Goal: Task Accomplishment & Management: Manage account settings

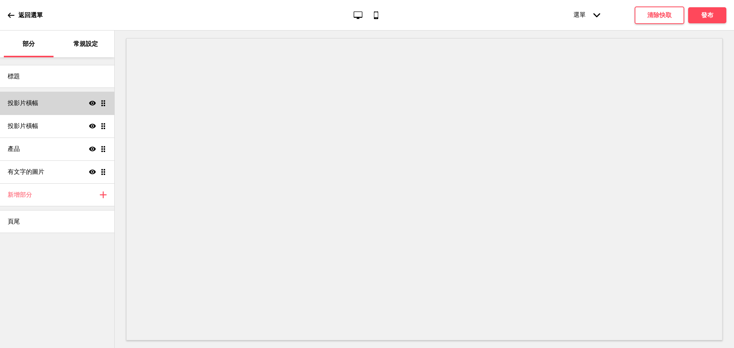
click at [71, 103] on div "投影片橫幅 Show Drag" at bounding box center [57, 103] width 114 height 23
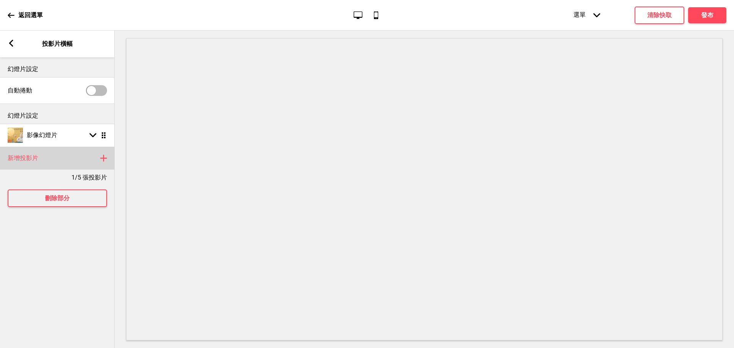
click at [105, 160] on rect at bounding box center [103, 158] width 9 height 9
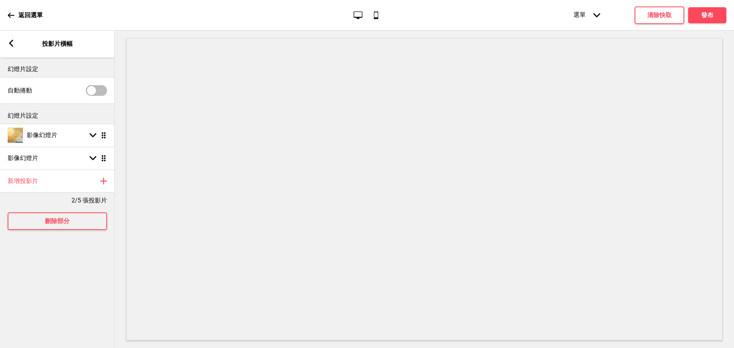
click at [94, 89] on div at bounding box center [91, 90] width 9 height 9
checkbox input "true"
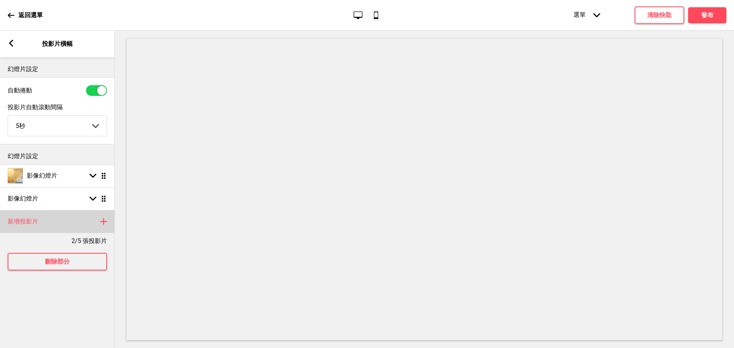
click at [89, 226] on div "新增投影片 Plus" at bounding box center [57, 221] width 115 height 23
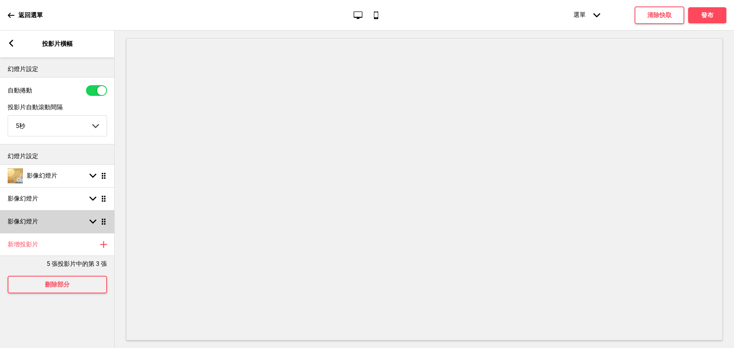
click at [104, 226] on ul "影像幻燈片 Arrow down Drag 影像幻燈片 Arrow down Drag 影像幻燈片 Arrow down Drag" at bounding box center [57, 198] width 115 height 69
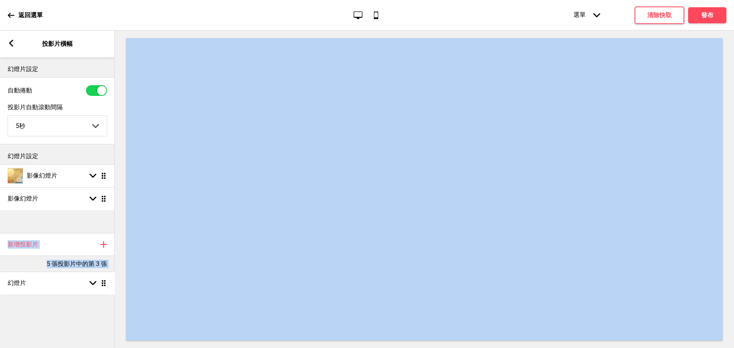
drag, startPoint x: 104, startPoint y: 226, endPoint x: 80, endPoint y: 285, distance: 64.5
click at [80, 285] on div "幻燈片設定 自動捲動 投影片自動滾動間隔 5秒 5秒 6秒 7秒 8秒 9秒 10秒 Arrow down 幻燈片設定 影像幻燈片 Arrow down Dr…" at bounding box center [57, 202] width 115 height 291
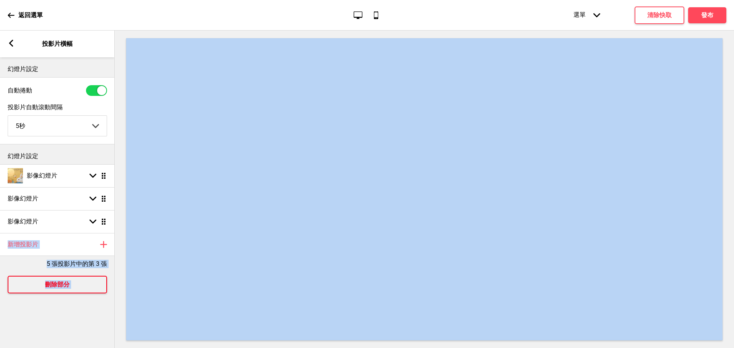
click at [83, 287] on button "刪除部分" at bounding box center [57, 285] width 99 height 18
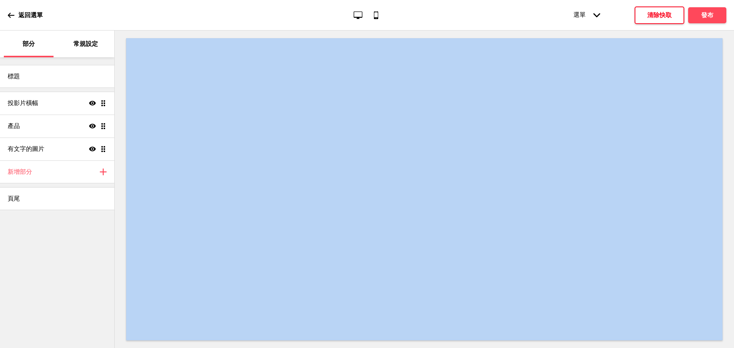
click at [649, 15] on font "清除快取" at bounding box center [660, 14] width 24 height 7
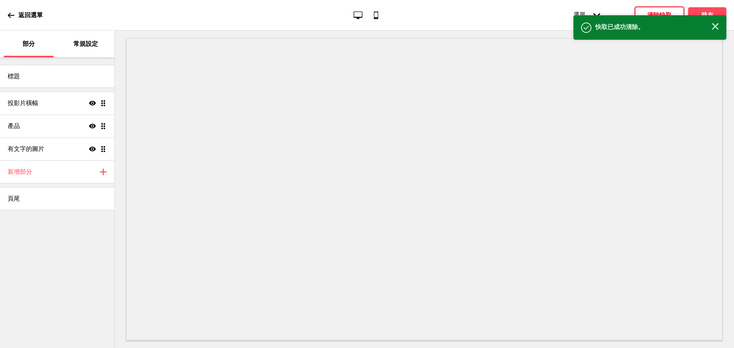
click at [713, 23] on icon "Close" at bounding box center [715, 26] width 7 height 7
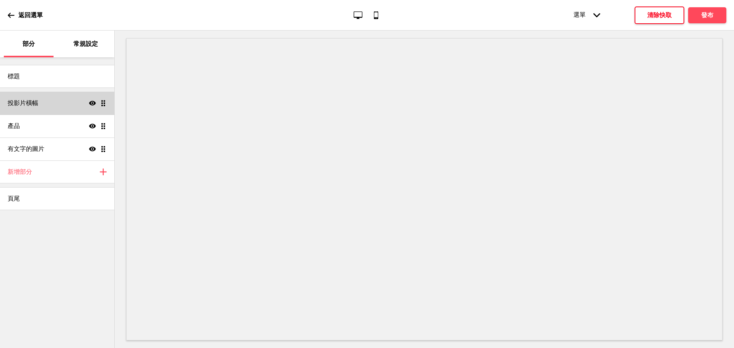
click at [62, 106] on div "投影片橫幅 Show Drag" at bounding box center [57, 103] width 114 height 23
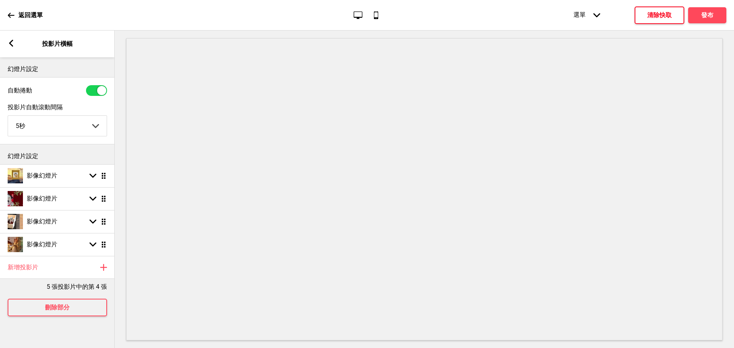
click at [11, 18] on icon at bounding box center [11, 15] width 7 height 7
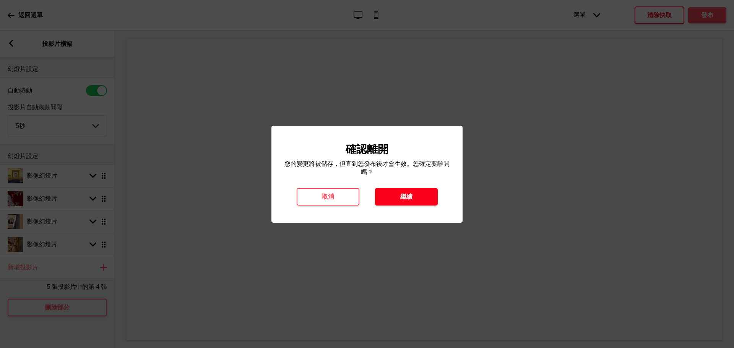
click at [395, 199] on button "繼續" at bounding box center [406, 197] width 63 height 18
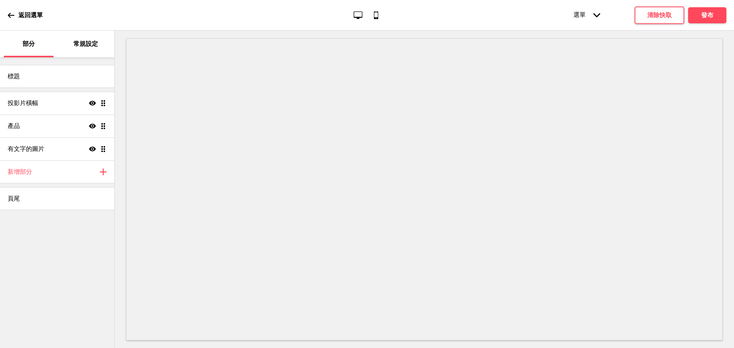
click at [42, 252] on div "標題 投影片橫幅 Show Drag 產品 Show Drag 有文字的圖片 Show Drag 新增部分 Plus 頁尾" at bounding box center [57, 202] width 114 height 291
click at [67, 111] on div "投影片橫幅 Show Drag" at bounding box center [57, 103] width 114 height 23
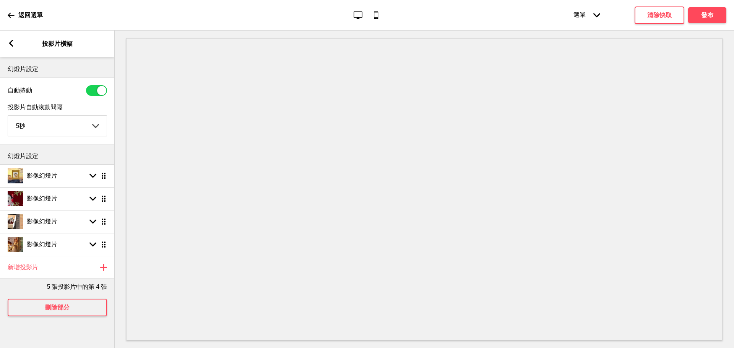
click at [10, 44] on icon at bounding box center [11, 43] width 4 height 7
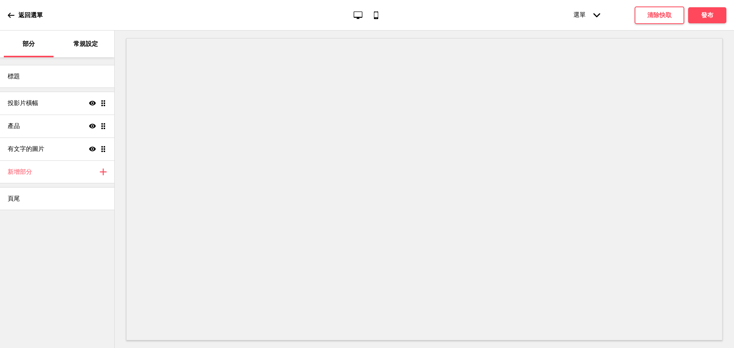
click at [47, 266] on div "標題 投影片橫幅 Show Drag 產品 Show Drag 有文字的圖片 Show Drag 新增部分 Plus 頁尾" at bounding box center [57, 202] width 114 height 291
click at [24, 79] on div "標題" at bounding box center [57, 76] width 114 height 23
select select "Yeseva One"
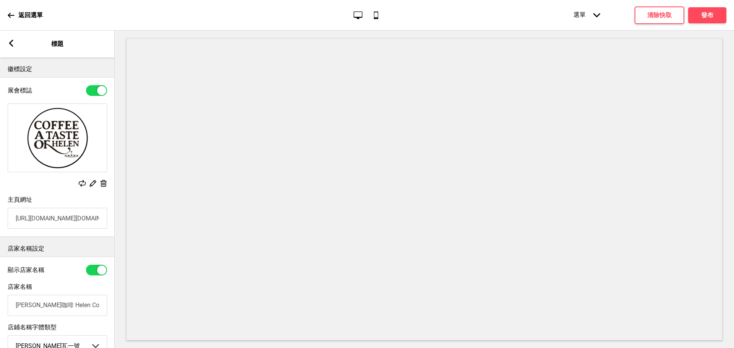
click at [12, 42] on rect at bounding box center [11, 43] width 7 height 7
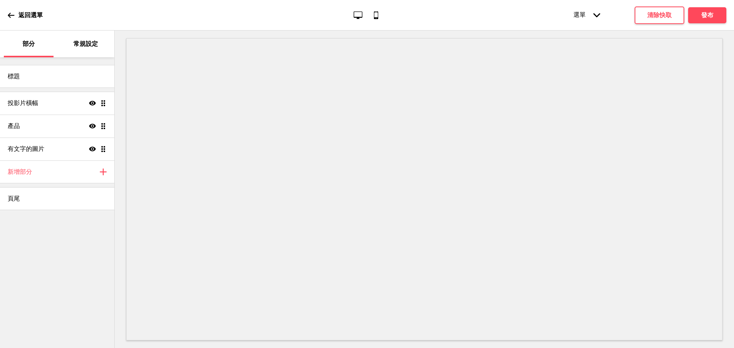
click at [80, 42] on font "常規設定" at bounding box center [85, 43] width 24 height 7
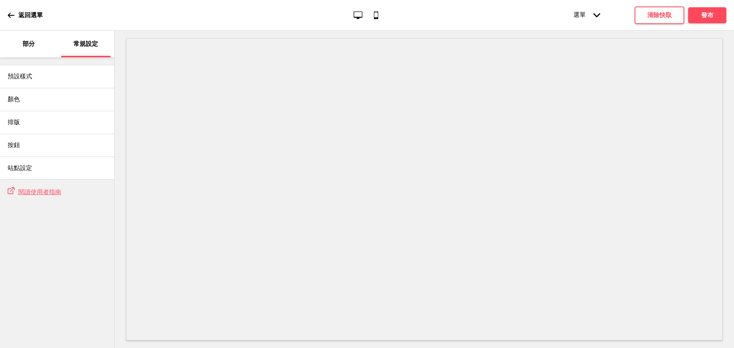
click at [25, 57] on div "預設樣式 顏色 排版 按鈕 站點設定" at bounding box center [57, 118] width 114 height 122
click at [34, 53] on div "部分" at bounding box center [29, 44] width 50 height 27
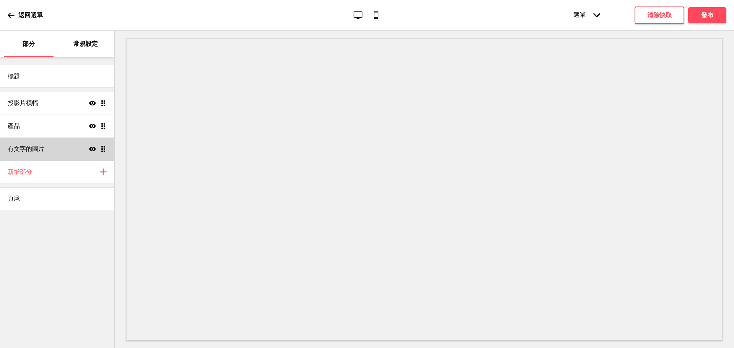
click at [68, 153] on div "有文字的圖片 Show Drag" at bounding box center [57, 149] width 114 height 23
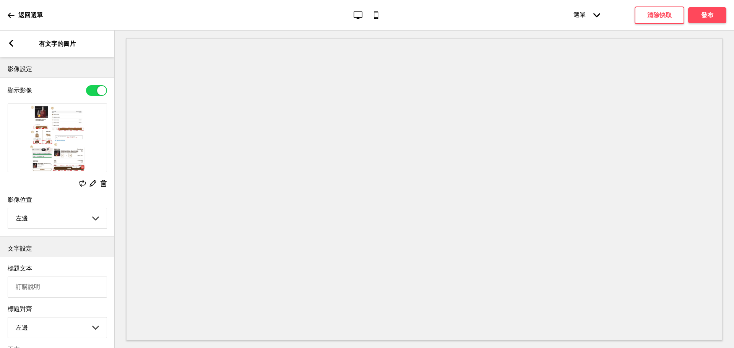
click at [15, 40] on div "Arrow left 有文字的圖片" at bounding box center [57, 44] width 115 height 27
click at [12, 40] on rect at bounding box center [11, 43] width 7 height 7
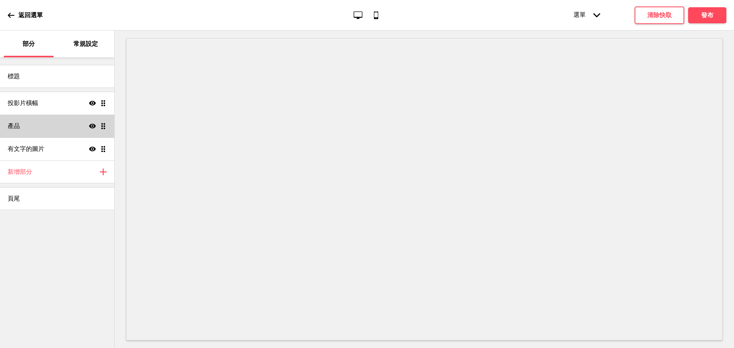
click at [39, 131] on div "產品 Show Drag" at bounding box center [57, 126] width 114 height 23
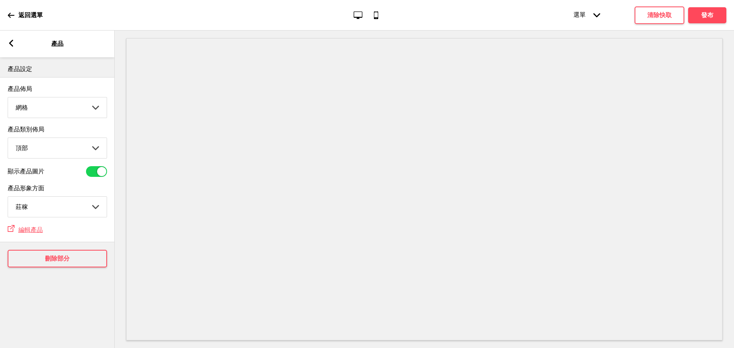
click at [10, 37] on div "Arrow left 產品" at bounding box center [57, 44] width 115 height 27
click at [13, 43] on rect at bounding box center [11, 43] width 7 height 7
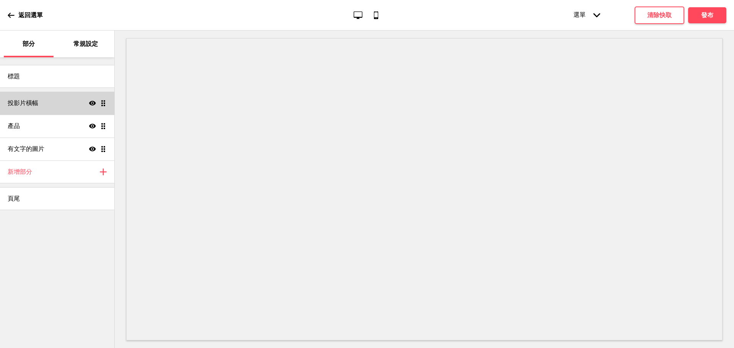
click at [36, 105] on font "投影片橫幅" at bounding box center [23, 102] width 31 height 7
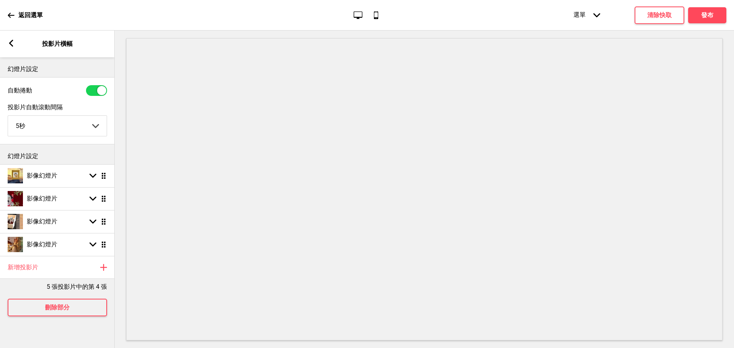
click at [13, 45] on rect at bounding box center [11, 43] width 7 height 7
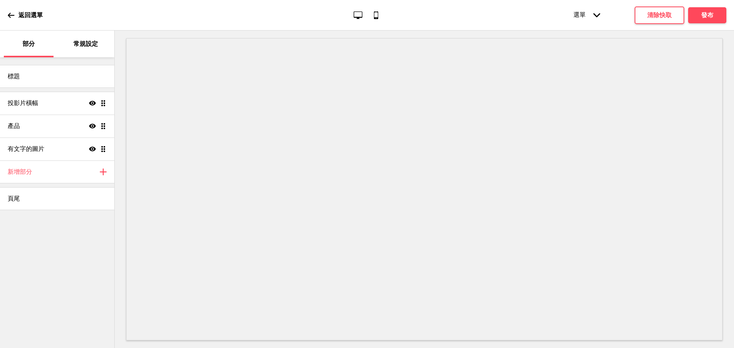
click at [11, 13] on icon at bounding box center [11, 15] width 7 height 7
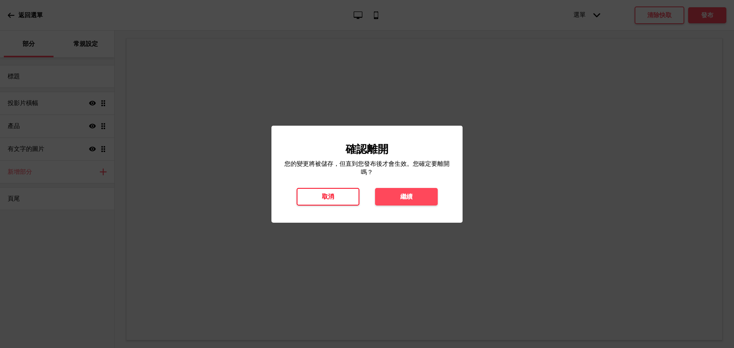
click at [339, 199] on button "取消" at bounding box center [328, 197] width 63 height 18
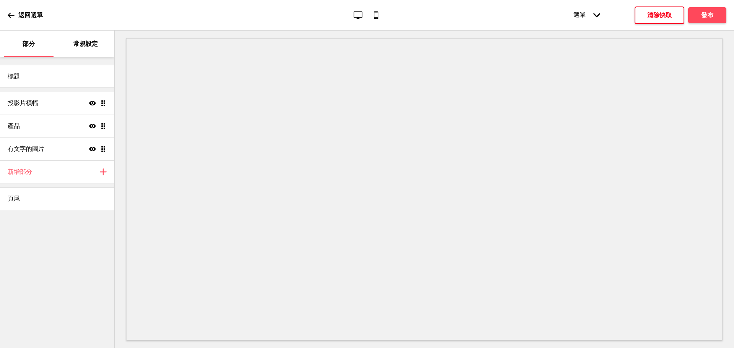
click at [648, 13] on font "清除快取" at bounding box center [660, 14] width 24 height 7
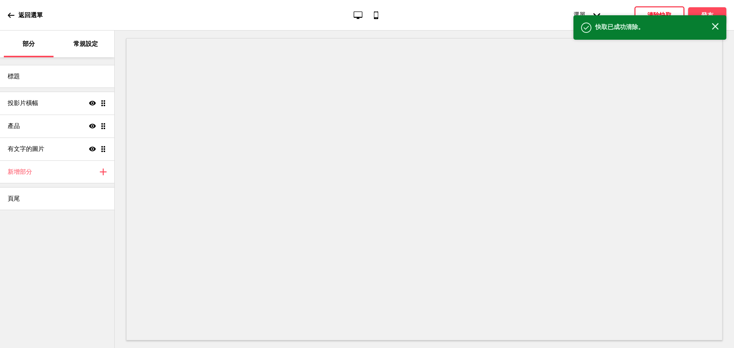
drag, startPoint x: 715, startPoint y: 26, endPoint x: 695, endPoint y: 31, distance: 20.0
click at [715, 26] on icon "Close" at bounding box center [715, 26] width 7 height 7
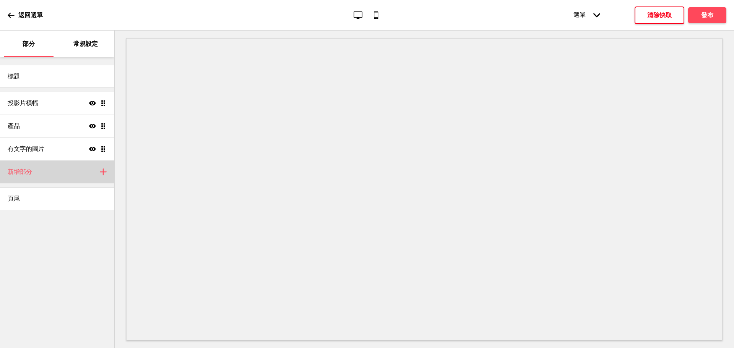
click at [95, 176] on div "新增部分 Plus" at bounding box center [57, 172] width 114 height 23
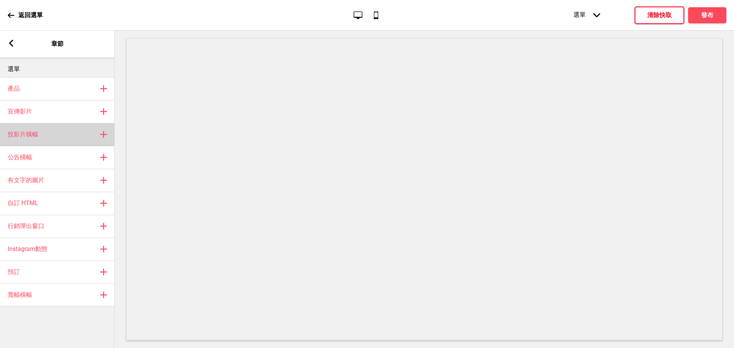
click at [63, 134] on div "投影片橫幅 Plus" at bounding box center [57, 134] width 115 height 23
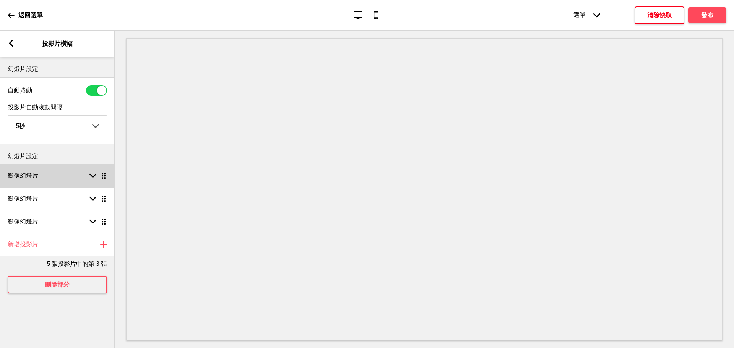
click at [91, 178] on rect at bounding box center [92, 175] width 7 height 7
select select "right"
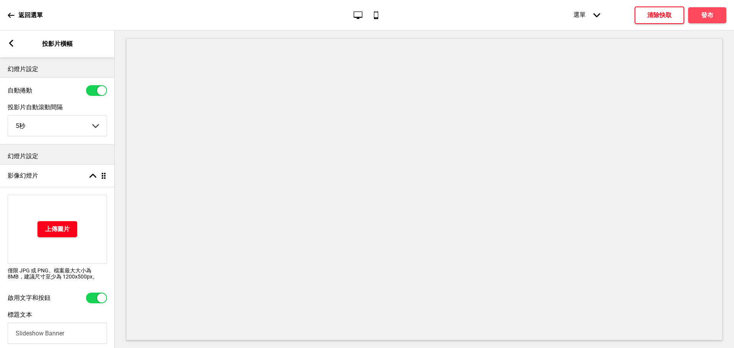
click at [52, 230] on font "上傳圖片" at bounding box center [57, 229] width 24 height 7
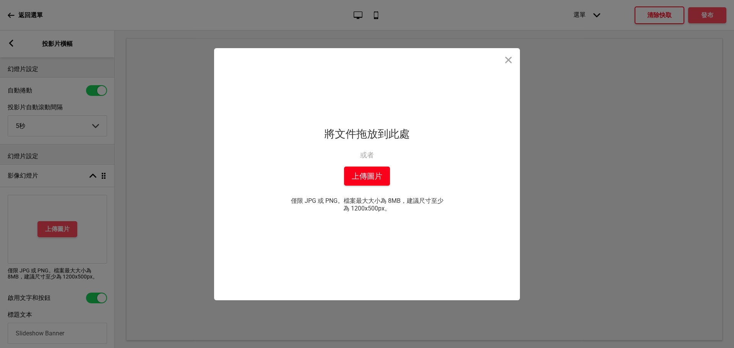
click at [382, 171] on button "上傳圖片" at bounding box center [367, 176] width 46 height 19
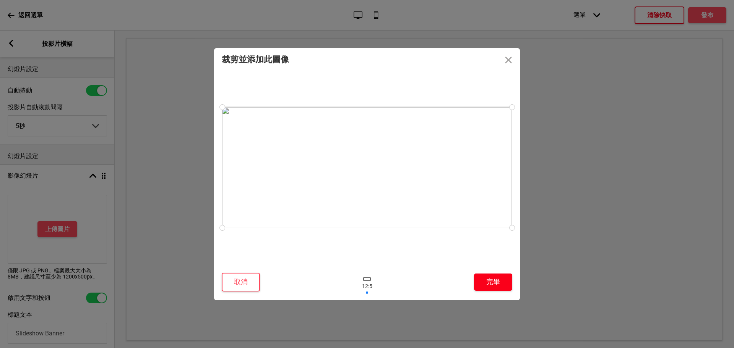
click at [496, 281] on font "完畢" at bounding box center [493, 282] width 14 height 8
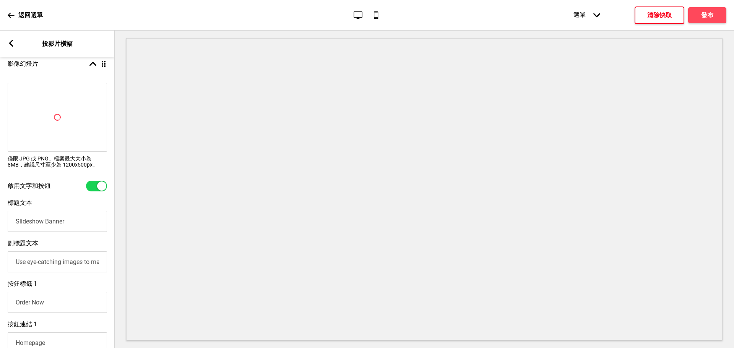
scroll to position [115, 0]
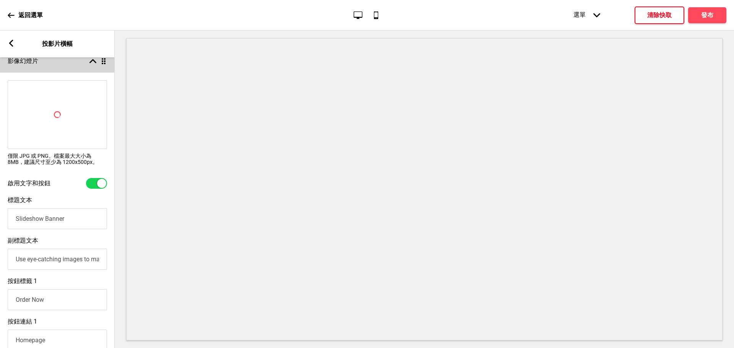
click at [92, 67] on div "影像幻燈片 Arrow up Drag" at bounding box center [57, 61] width 115 height 23
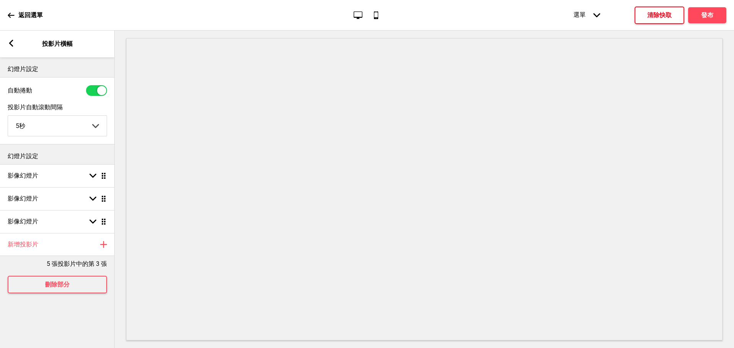
scroll to position [0, 0]
click at [89, 200] on div "Arrow down Drag" at bounding box center [96, 198] width 21 height 7
select select "right"
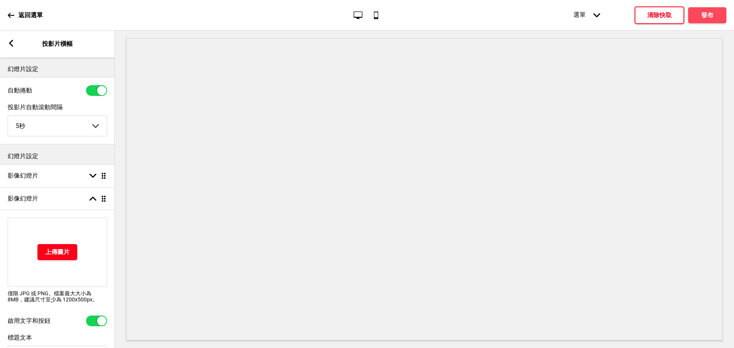
click at [60, 249] on button "上傳圖片" at bounding box center [57, 252] width 40 height 16
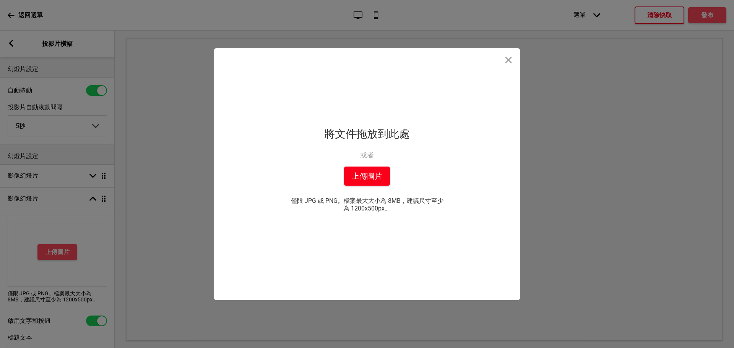
click at [355, 177] on font "上傳圖片" at bounding box center [367, 176] width 31 height 9
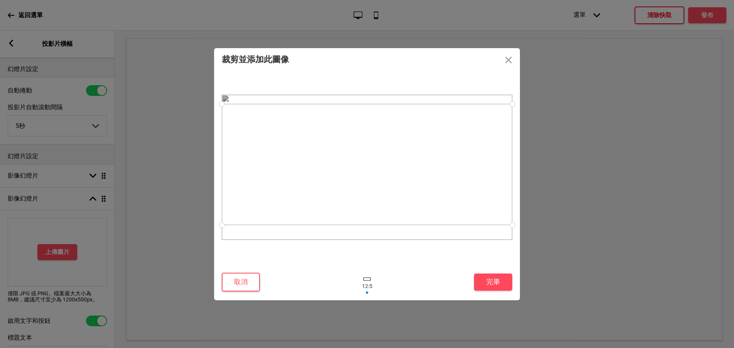
drag, startPoint x: 318, startPoint y: 203, endPoint x: 322, endPoint y: 200, distance: 4.9
click at [322, 200] on div at bounding box center [367, 164] width 291 height 121
drag, startPoint x: 457, startPoint y: 201, endPoint x: 453, endPoint y: 202, distance: 4.0
click at [453, 202] on div at bounding box center [367, 165] width 291 height 121
click at [499, 277] on button "完畢" at bounding box center [493, 282] width 38 height 17
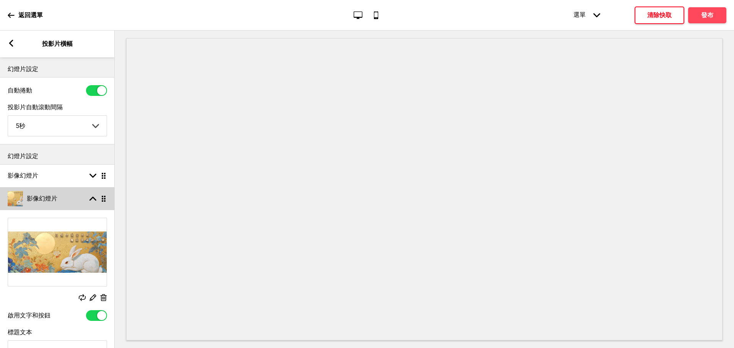
click at [97, 200] on div "Arrow up Drag" at bounding box center [96, 198] width 21 height 7
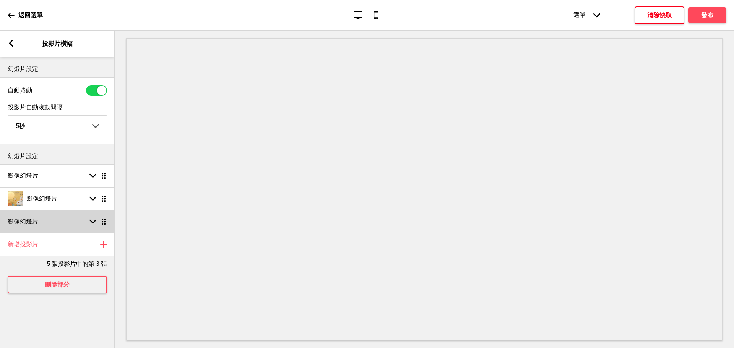
click at [96, 225] on div "Arrow down Drag" at bounding box center [96, 221] width 21 height 7
select select "right"
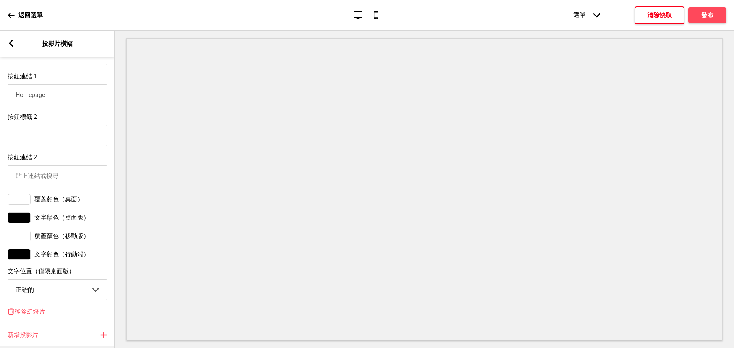
scroll to position [476, 0]
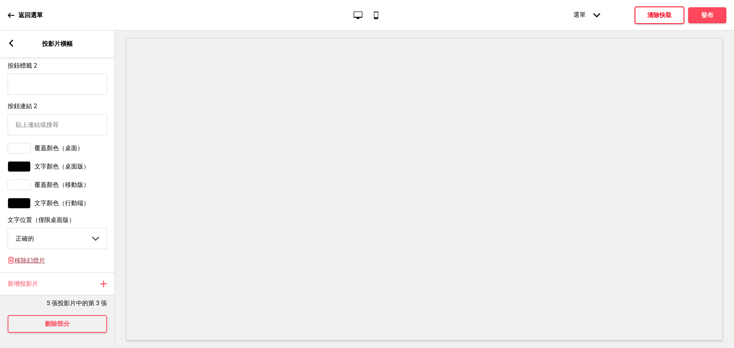
click at [31, 257] on font "移除幻燈片" at bounding box center [30, 260] width 31 height 7
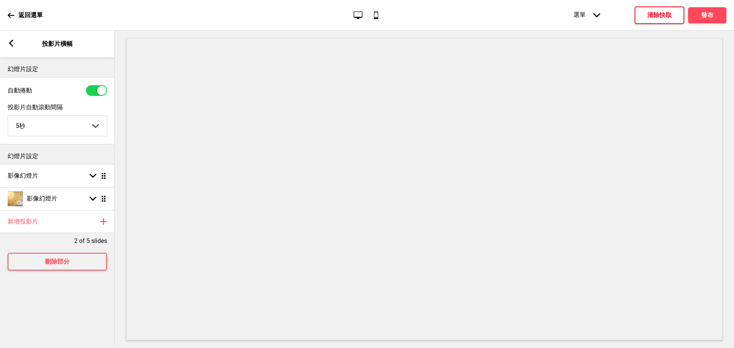
scroll to position [0, 0]
click at [88, 177] on div "Arrow down Drag" at bounding box center [96, 175] width 21 height 7
select select "right"
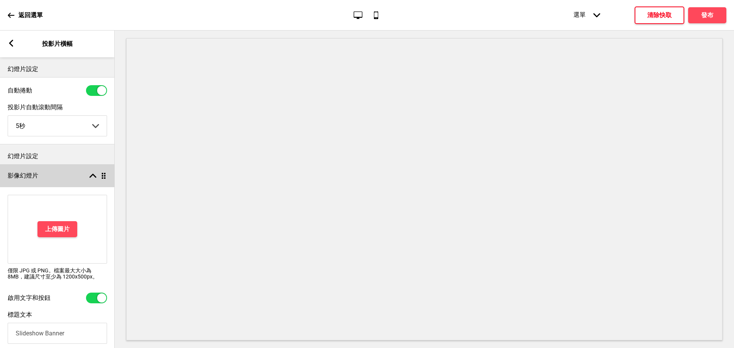
click at [89, 176] on div "Arrow up Drag" at bounding box center [96, 175] width 21 height 7
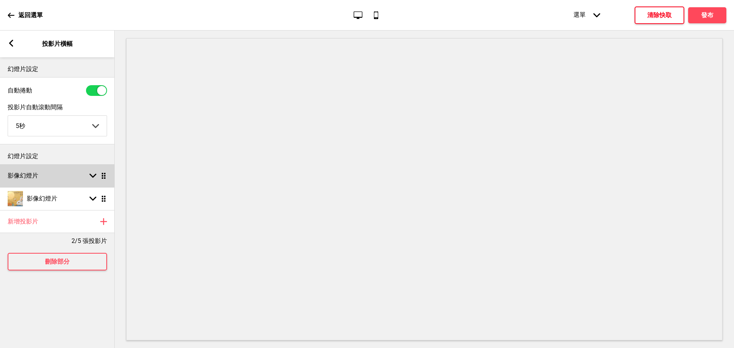
click at [89, 177] on div "Arrow down Drag" at bounding box center [96, 175] width 21 height 7
select select "right"
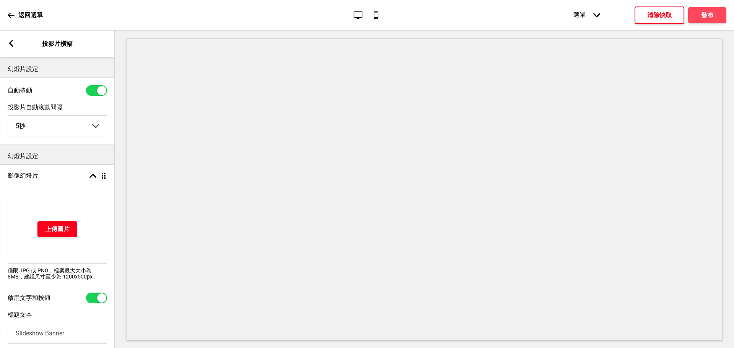
click at [47, 231] on font "上傳圖片" at bounding box center [57, 229] width 24 height 7
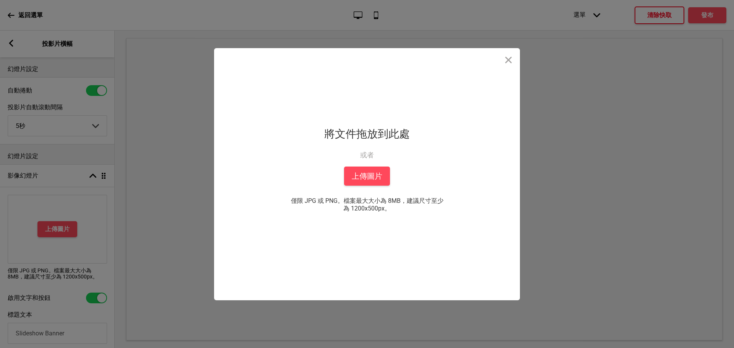
click at [342, 171] on div "將文件拖放到此處 將文件拖放到此處 或者 從您的電腦上傳文件 上傳圖片 僅限 JPG 或 PNG。檔案最大大小為 8MB，建議尺寸至少為 1200x500px…" at bounding box center [367, 174] width 191 height 252
click at [370, 179] on font "上傳圖片" at bounding box center [367, 176] width 31 height 9
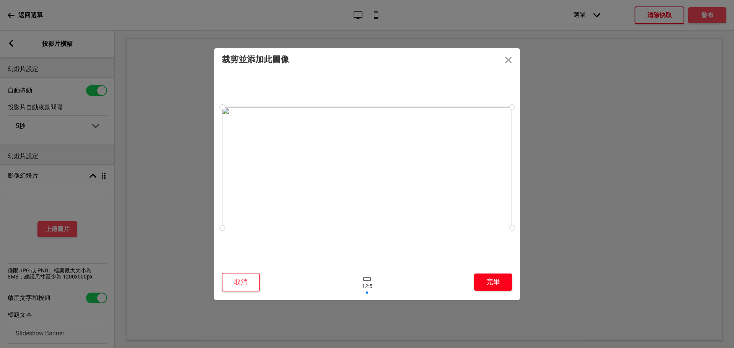
click at [483, 278] on button "完畢" at bounding box center [493, 282] width 38 height 17
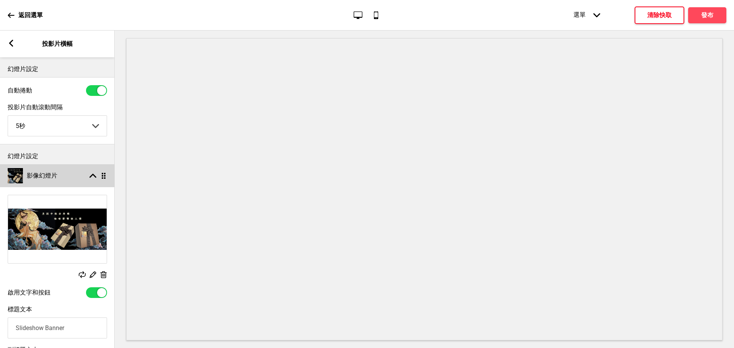
click at [90, 178] on icon at bounding box center [92, 176] width 7 height 4
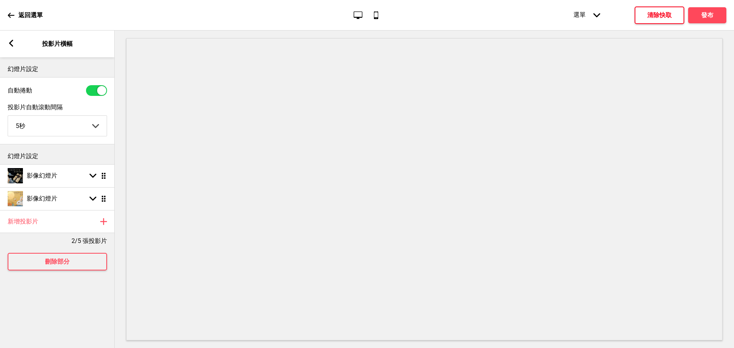
click at [67, 294] on div "幻燈片設定 自動捲動 投影片自動滾動間隔 5秒 5秒 6秒 7秒 8秒 9秒 10秒 Arrow down 幻燈片設定 影像幻燈片 Arrow down Dr…" at bounding box center [57, 202] width 115 height 291
click at [16, 42] on div "Arrow left 投影片橫幅" at bounding box center [57, 44] width 115 height 27
click at [13, 41] on rect at bounding box center [11, 43] width 7 height 7
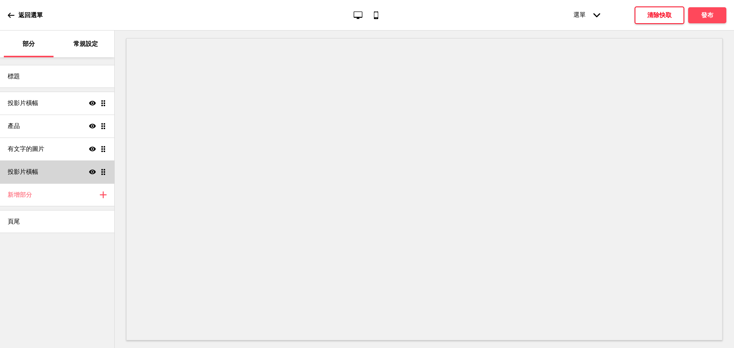
click at [58, 168] on div "投影片橫幅 Show Drag" at bounding box center [57, 172] width 114 height 23
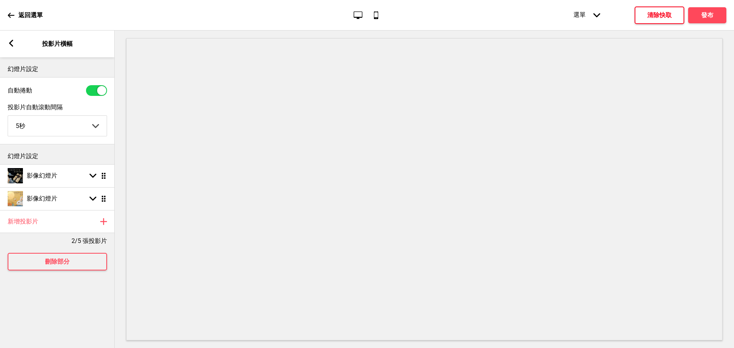
click at [13, 48] on div "Arrow left 投影片橫幅" at bounding box center [57, 44] width 115 height 27
click at [13, 44] on rect at bounding box center [11, 43] width 7 height 7
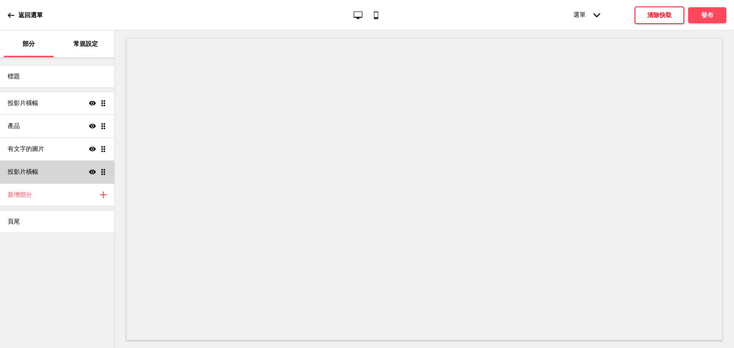
drag, startPoint x: 103, startPoint y: 176, endPoint x: 68, endPoint y: 179, distance: 34.9
click at [68, 179] on div "投影片橫幅 Show Drag" at bounding box center [57, 172] width 114 height 23
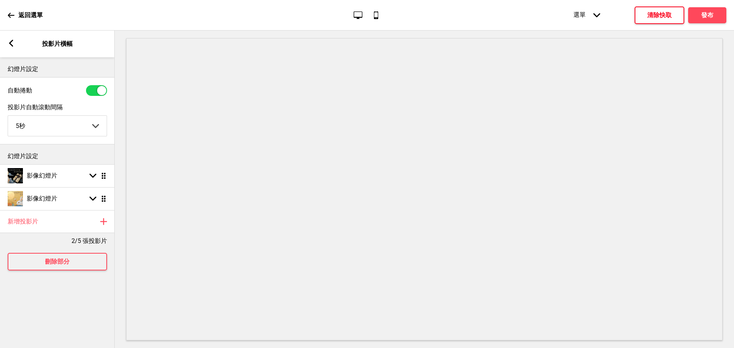
click at [11, 46] on rect at bounding box center [11, 43] width 7 height 7
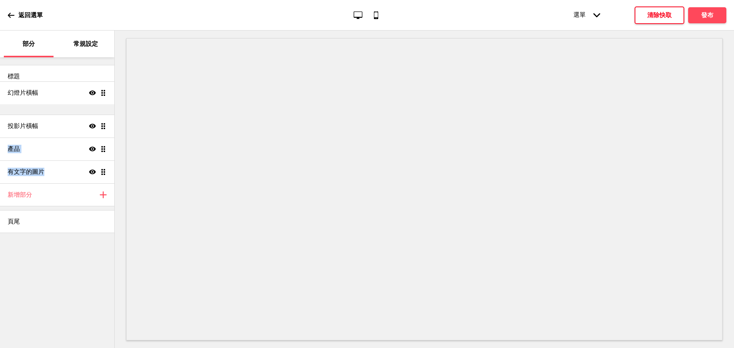
drag, startPoint x: 104, startPoint y: 173, endPoint x: 99, endPoint y: 97, distance: 76.7
click at [99, 97] on ul "投影片橫幅 Show Drag 產品 Show Drag 有文字的圖片 Show Drag 投影片橫幅 Show Drag" at bounding box center [57, 138] width 114 height 92
click at [52, 280] on div "標題 投影片橫幅 Show Drag 投影片橫幅 Show Drag 產品 Show Drag 有文字的圖片 Show Drag 新增部分 Plus 頁尾" at bounding box center [57, 202] width 114 height 291
click at [53, 107] on div "投影片橫幅 Show Drag" at bounding box center [57, 103] width 114 height 23
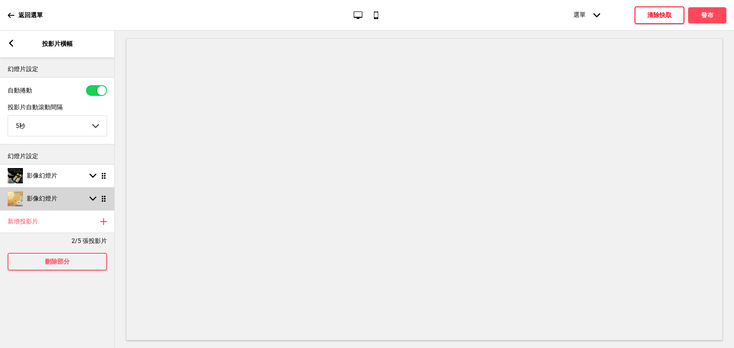
click at [96, 202] on rect at bounding box center [92, 198] width 7 height 7
select select "right"
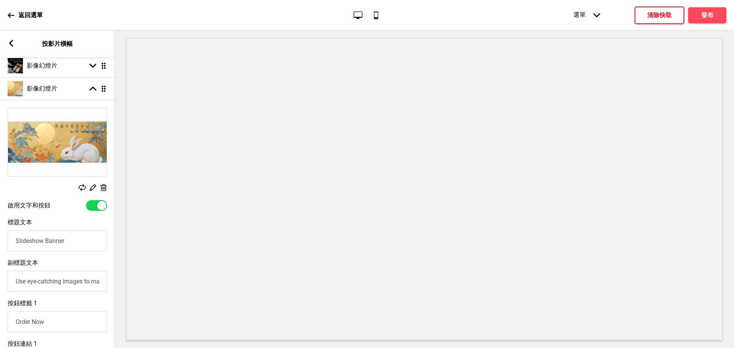
scroll to position [153, 0]
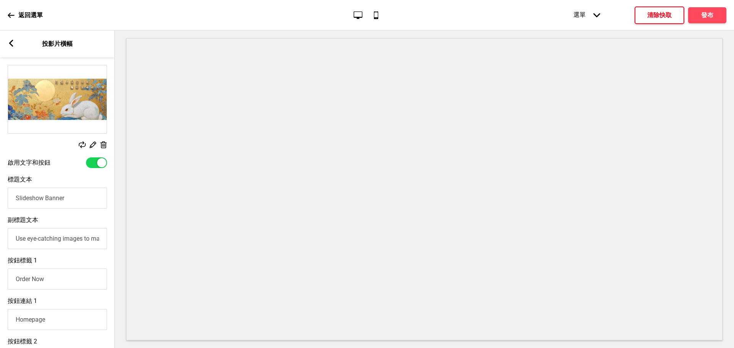
click at [98, 164] on div at bounding box center [101, 162] width 9 height 9
checkbox input "false"
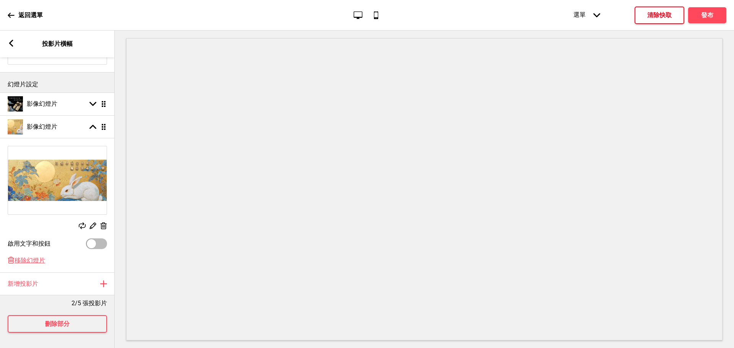
scroll to position [81, 0]
click at [90, 101] on rect at bounding box center [92, 104] width 7 height 7
select select "right"
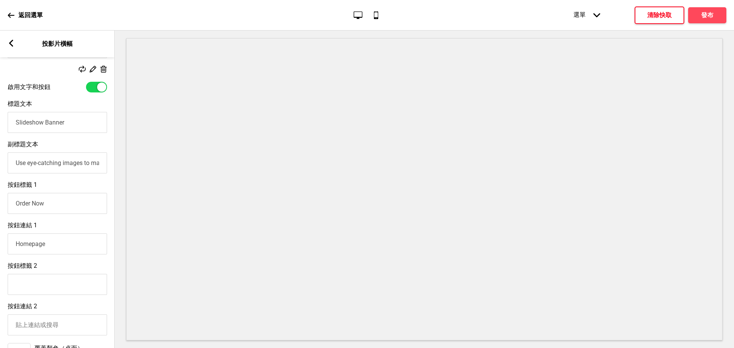
scroll to position [179, 0]
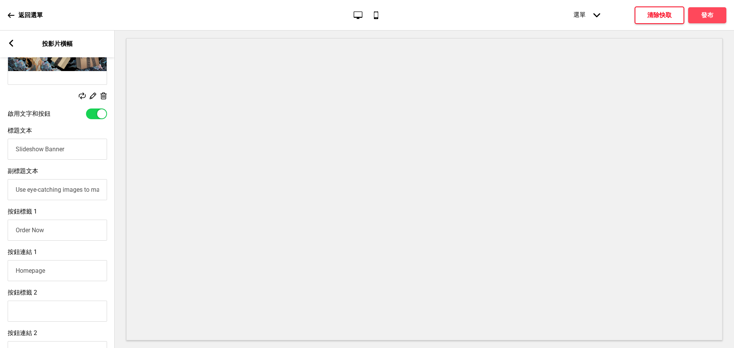
click at [93, 112] on div at bounding box center [96, 114] width 21 height 11
checkbox input "false"
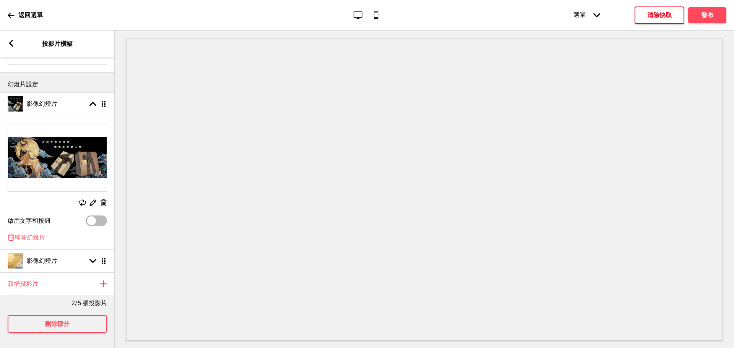
scroll to position [81, 0]
click at [86, 101] on div "影像幻燈片 Arrow up Drag" at bounding box center [57, 104] width 115 height 23
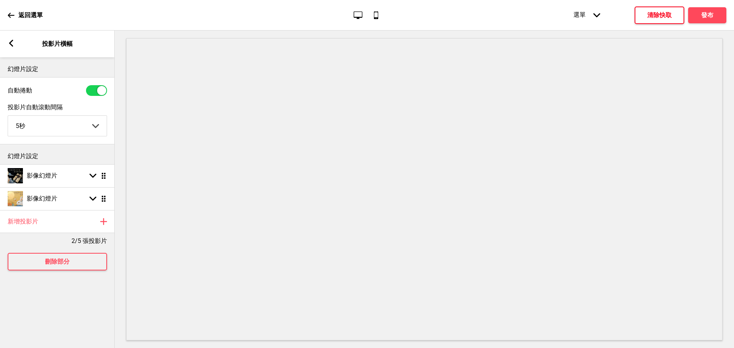
scroll to position [0, 0]
click at [11, 45] on icon at bounding box center [11, 43] width 4 height 7
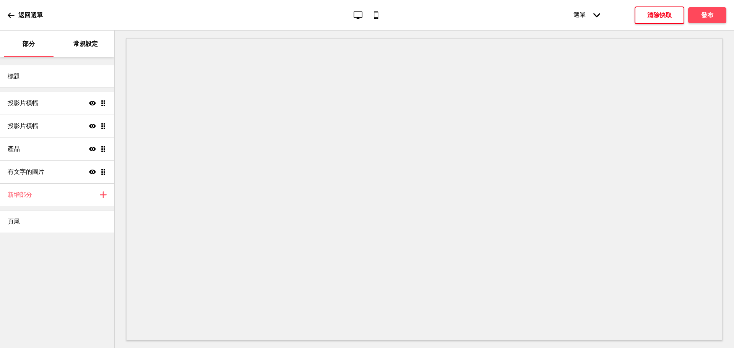
click at [79, 268] on div "標題 投影片橫幅 Show Drag 投影片橫幅 Show Drag 產品 Show Drag 有文字的圖片 Show Drag 新增部分 Plus 頁尾" at bounding box center [57, 202] width 114 height 291
click at [712, 15] on font "發布" at bounding box center [707, 14] width 12 height 7
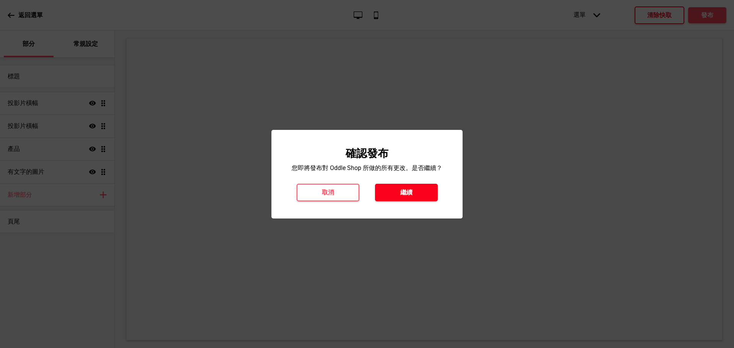
click at [404, 195] on font "繼續" at bounding box center [406, 192] width 12 height 7
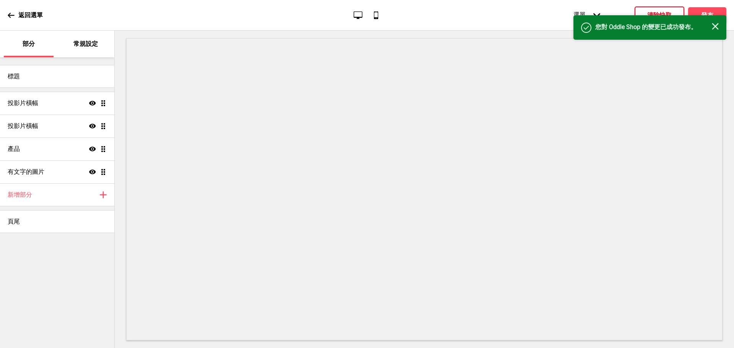
click at [13, 22] on div "返回選單" at bounding box center [25, 15] width 35 height 21
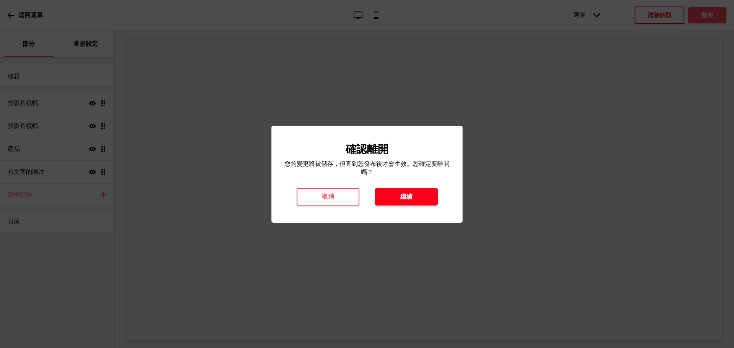
click at [392, 197] on button "繼續" at bounding box center [406, 197] width 63 height 18
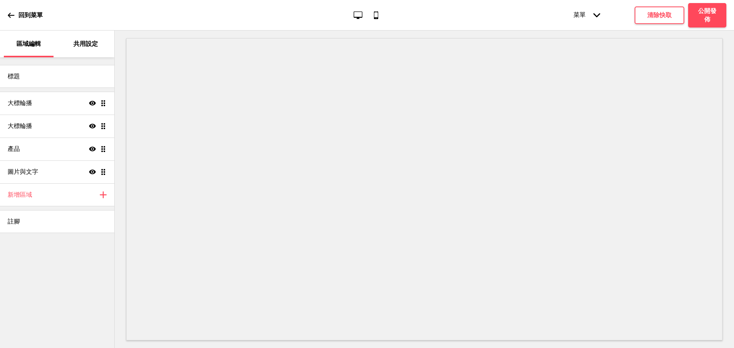
click at [85, 42] on p "共用設定" at bounding box center [85, 44] width 24 height 8
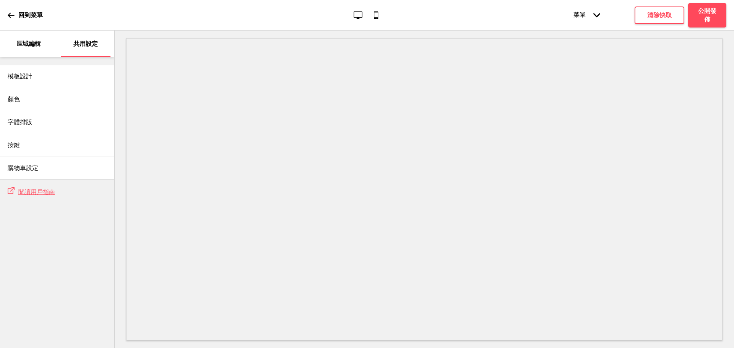
click at [29, 16] on p "回到菜單" at bounding box center [30, 15] width 24 height 8
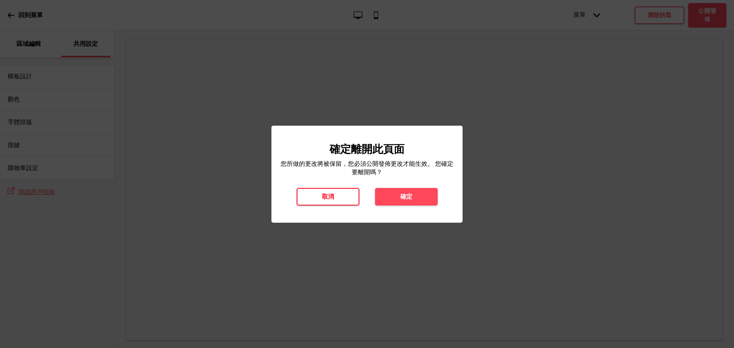
click at [340, 193] on button "取消" at bounding box center [328, 197] width 63 height 18
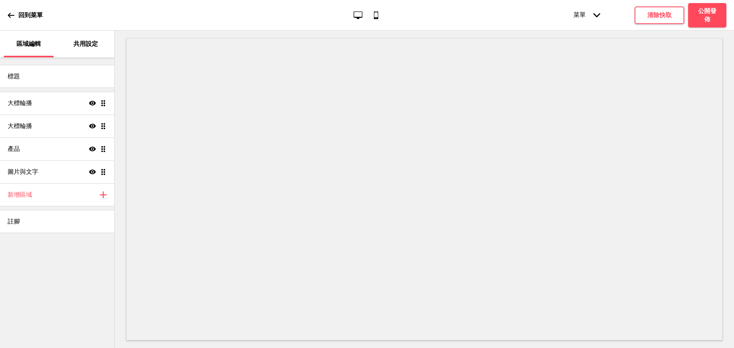
click at [101, 40] on div "共用設定" at bounding box center [86, 44] width 50 height 27
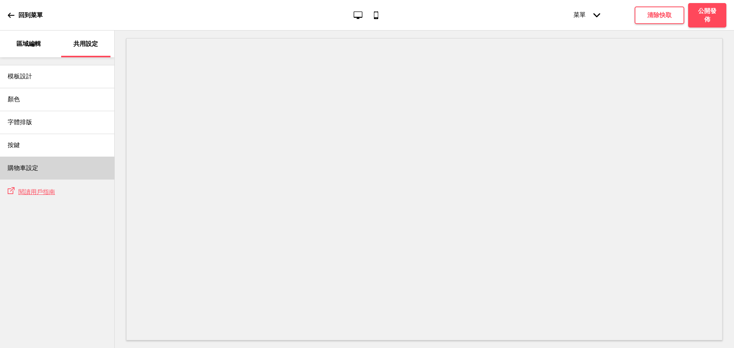
click at [60, 171] on div "購物車設定" at bounding box center [57, 168] width 114 height 23
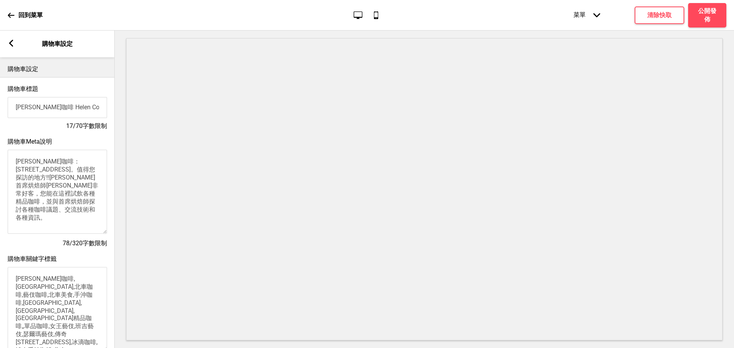
click at [15, 51] on div "箭頭left 購物車設定" at bounding box center [57, 44] width 115 height 27
click at [14, 44] on rect at bounding box center [11, 43] width 7 height 7
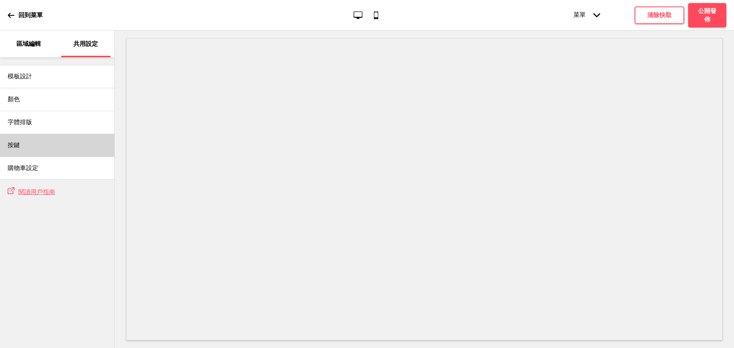
click at [46, 147] on div "按鍵" at bounding box center [57, 145] width 114 height 23
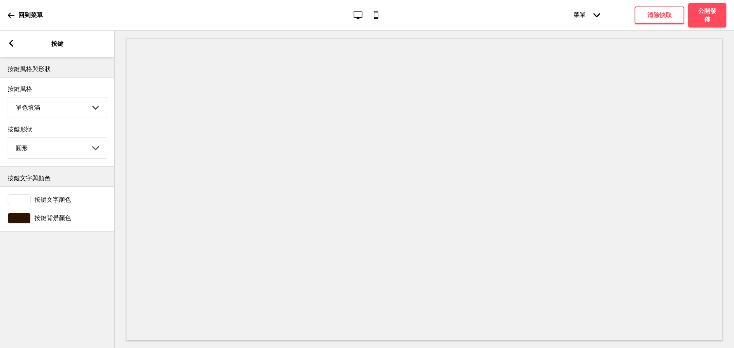
click at [14, 42] on rect at bounding box center [11, 43] width 7 height 7
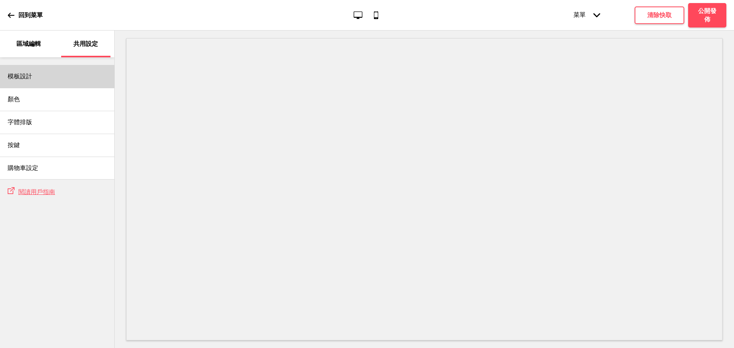
click at [53, 79] on div "模板設計" at bounding box center [57, 76] width 114 height 23
select select "自訂"
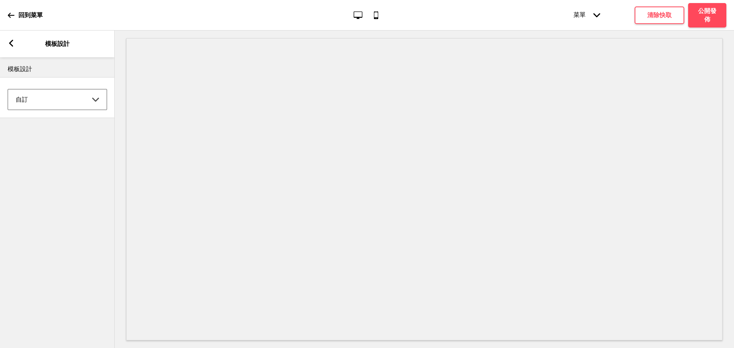
click at [16, 99] on select "Coffee 對比 深沉 大地 海洋 極簡 現代 Oddle 柔和 Yellow Fruits 自訂" at bounding box center [57, 99] width 99 height 20
click at [16, 46] on div "箭頭left 模板設計" at bounding box center [57, 44] width 115 height 27
click at [14, 41] on rect at bounding box center [11, 43] width 7 height 7
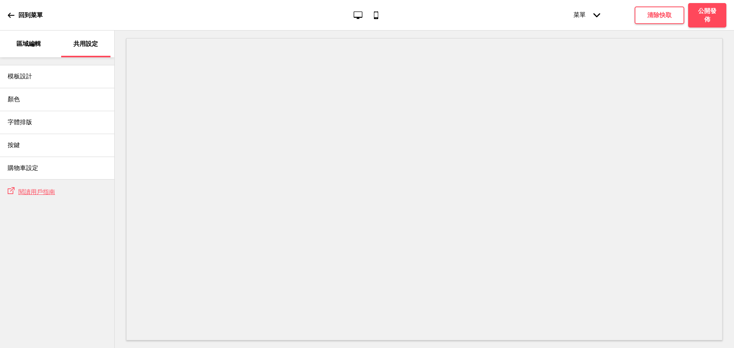
click at [29, 49] on div "區域編輯" at bounding box center [29, 44] width 50 height 27
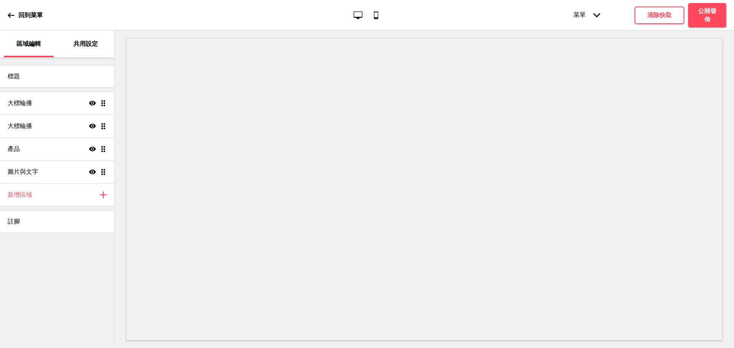
click at [16, 17] on div "回到菜單" at bounding box center [25, 15] width 35 height 21
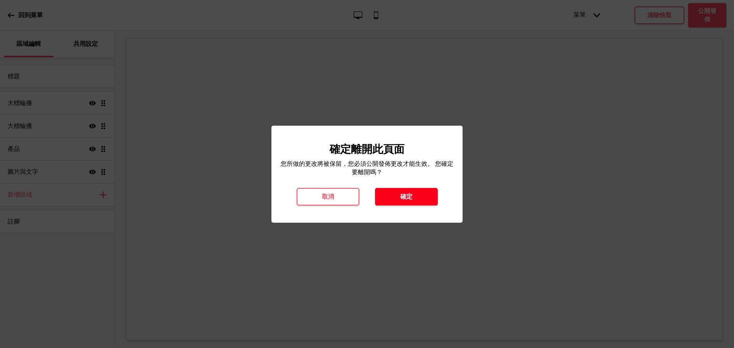
click at [428, 194] on button "確定" at bounding box center [406, 197] width 63 height 18
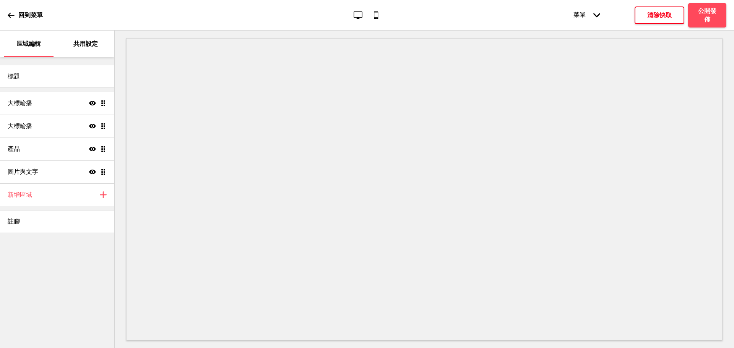
click at [676, 14] on button "清除快取" at bounding box center [660, 16] width 50 height 18
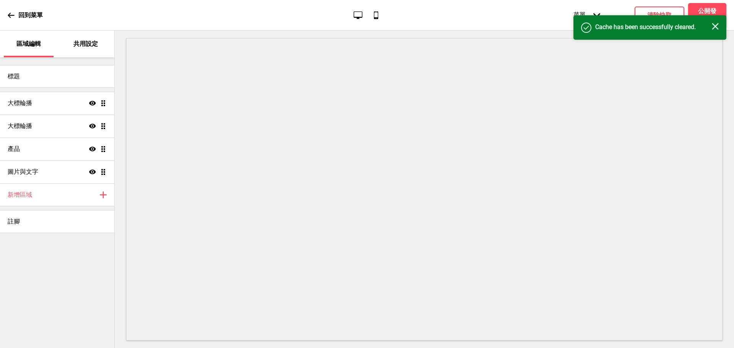
click at [599, 15] on div "成功 Cache has been successfully cleared. 关闭" at bounding box center [650, 27] width 153 height 24
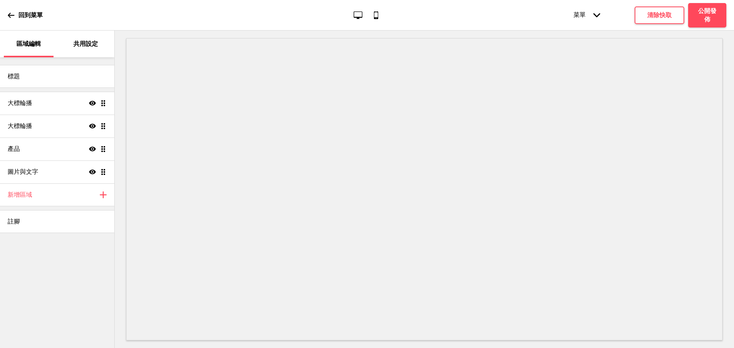
click at [597, 11] on div "菜單 箭頭down" at bounding box center [587, 14] width 42 height 23
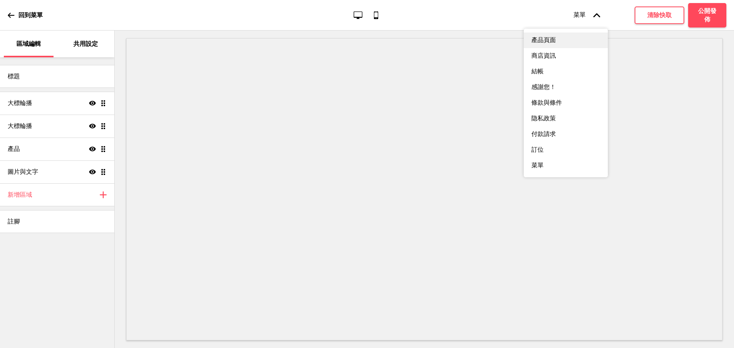
click at [553, 41] on div "產品頁面" at bounding box center [566, 41] width 84 height 16
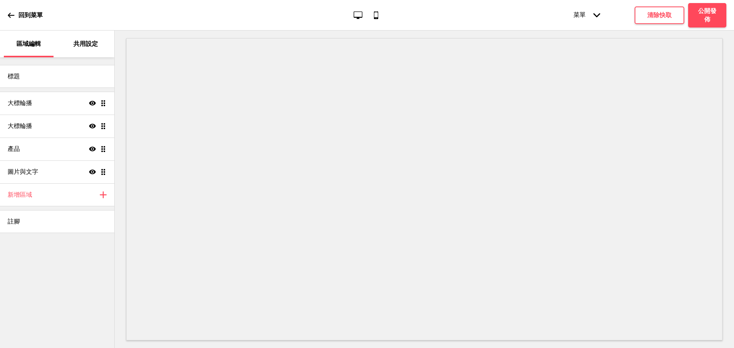
click at [596, 16] on icon at bounding box center [597, 15] width 7 height 4
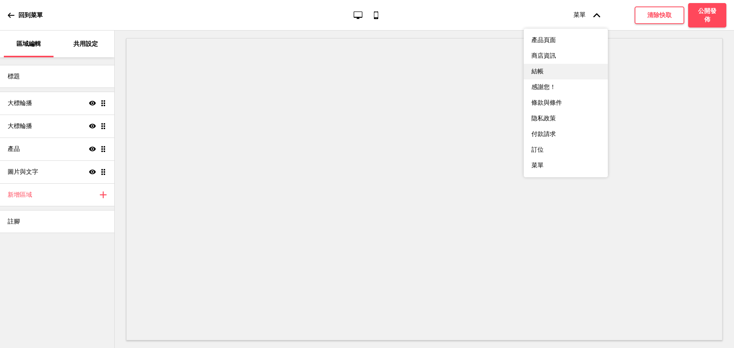
click at [557, 77] on div "結帳" at bounding box center [566, 72] width 84 height 16
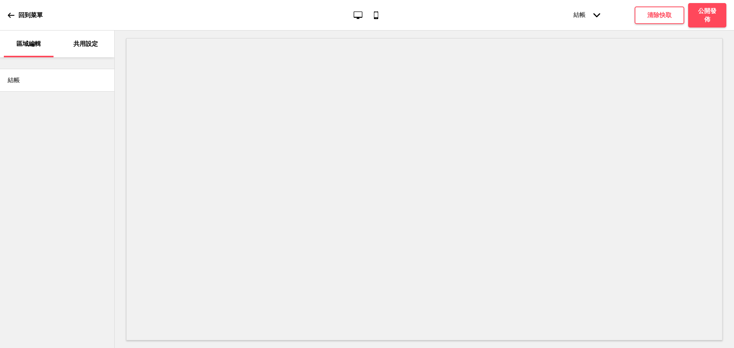
click at [605, 15] on div "結帳 箭頭down" at bounding box center [587, 14] width 42 height 23
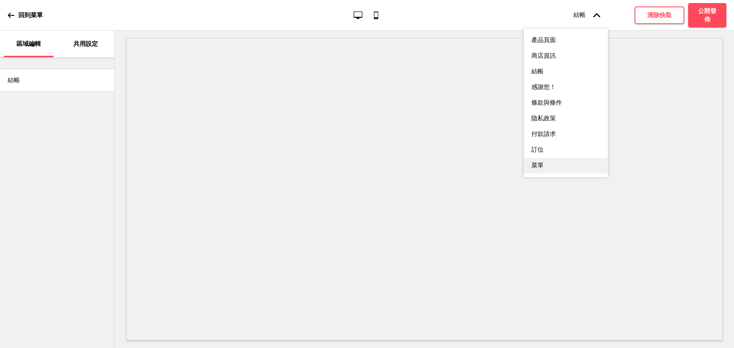
click at [556, 174] on div "菜單" at bounding box center [566, 166] width 84 height 16
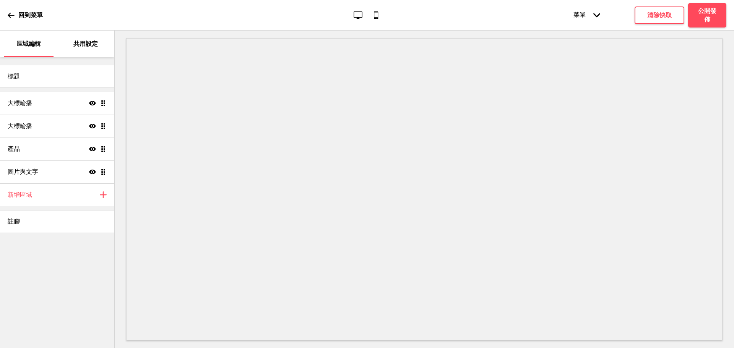
click at [600, 11] on div "菜單 箭頭down" at bounding box center [587, 14] width 42 height 23
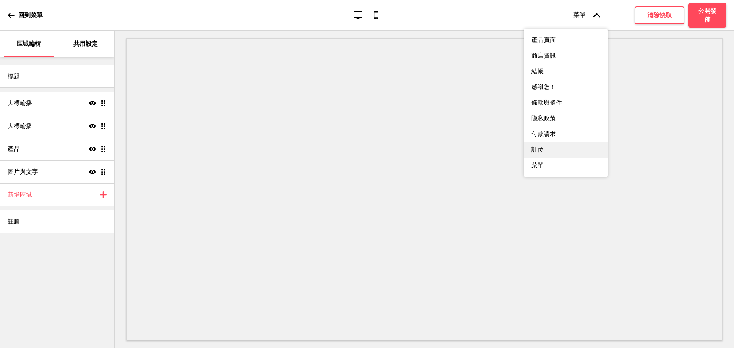
click at [568, 158] on div "訂位" at bounding box center [566, 150] width 84 height 16
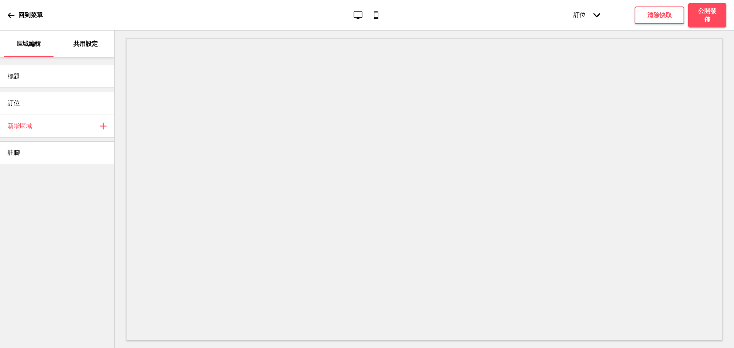
click at [595, 18] on icon "箭頭down" at bounding box center [597, 15] width 7 height 7
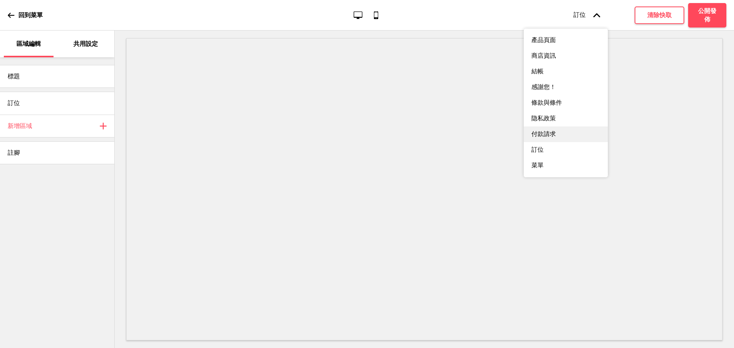
click at [573, 142] on div "付款請求" at bounding box center [566, 135] width 84 height 16
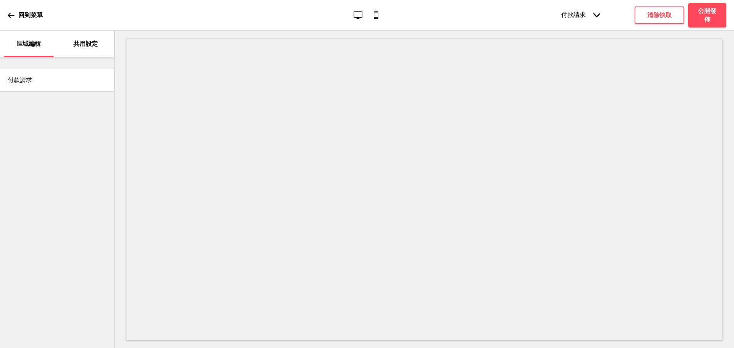
click at [603, 9] on div "付款請求 箭頭down" at bounding box center [581, 14] width 54 height 23
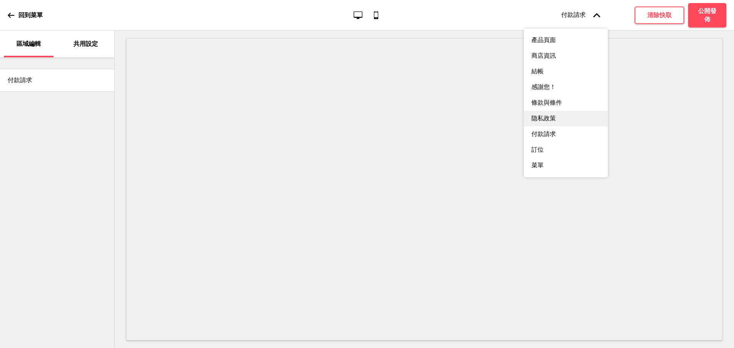
click at [567, 120] on div "隐私政策" at bounding box center [566, 119] width 84 height 16
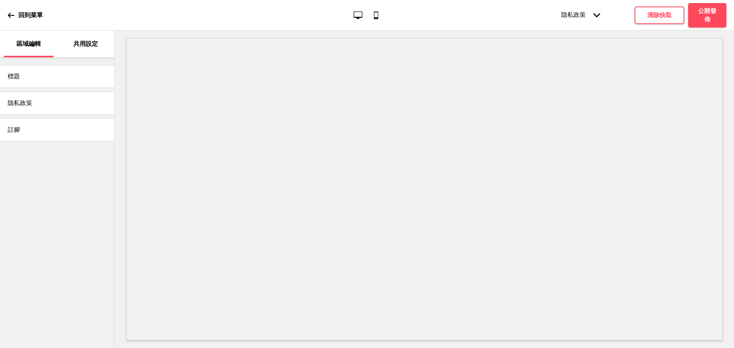
click at [596, 18] on icon "箭頭down" at bounding box center [597, 15] width 7 height 7
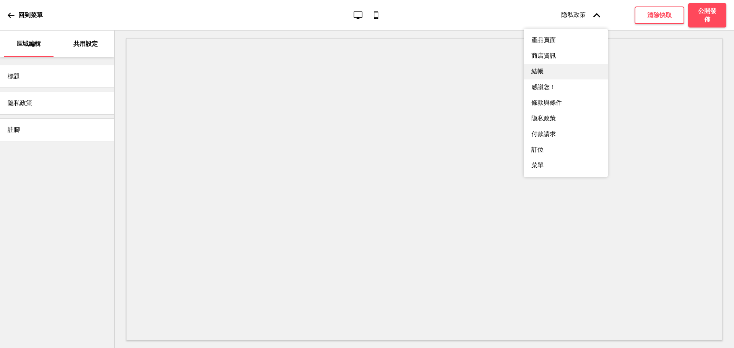
click at [578, 80] on div "結帳" at bounding box center [566, 72] width 84 height 16
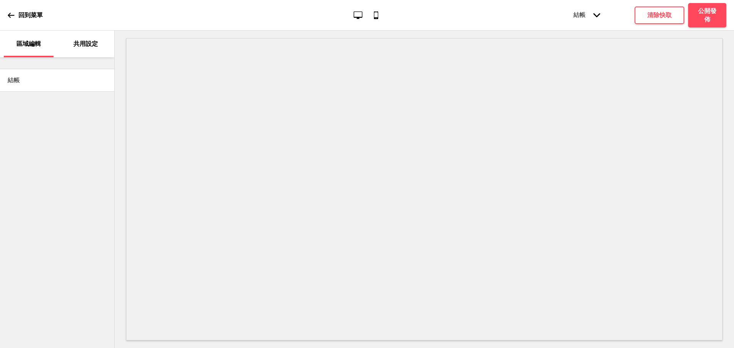
click at [29, 74] on div "結帳" at bounding box center [57, 80] width 114 height 23
click at [23, 81] on div "結帳" at bounding box center [57, 80] width 114 height 23
click at [31, 82] on div "結帳" at bounding box center [57, 80] width 114 height 23
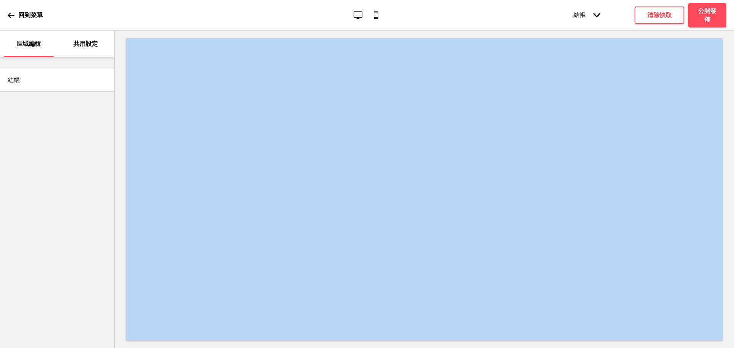
click at [31, 82] on div "結帳" at bounding box center [57, 80] width 114 height 23
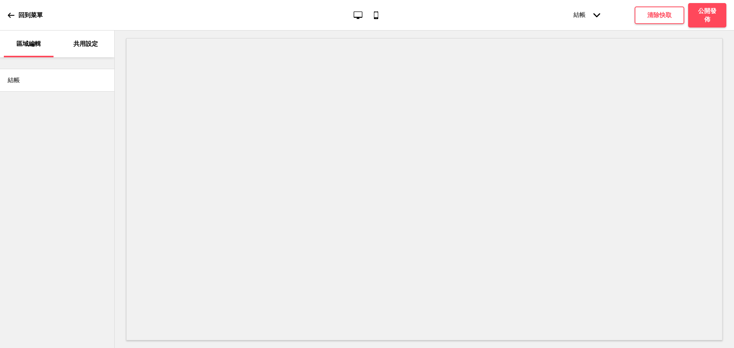
click at [83, 43] on p "共用設定" at bounding box center [85, 44] width 24 height 8
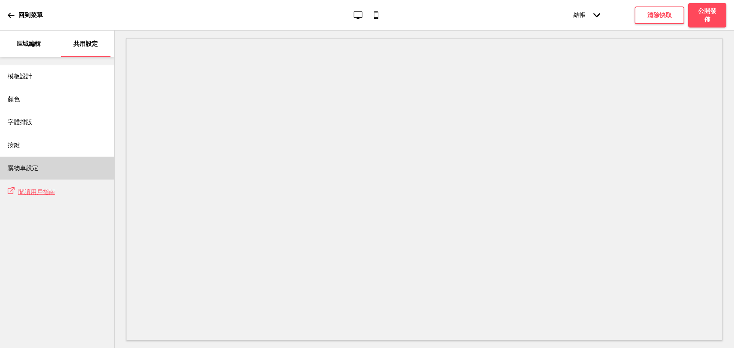
click at [71, 171] on div "購物車設定" at bounding box center [57, 168] width 114 height 23
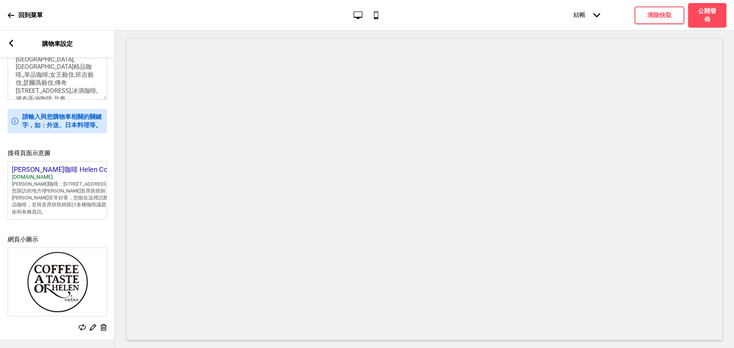
scroll to position [260, 0]
click at [14, 44] on rect at bounding box center [11, 43] width 7 height 7
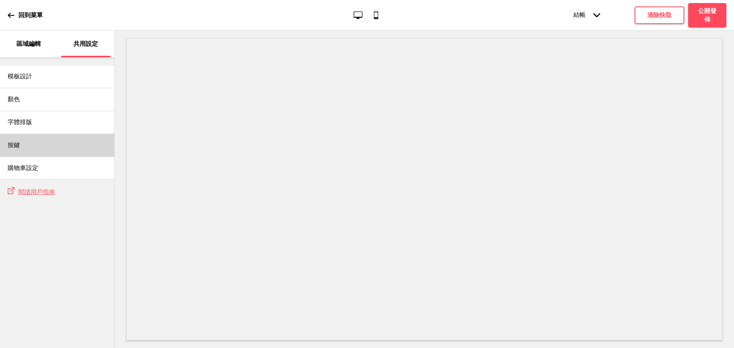
click at [48, 139] on div "按鍵" at bounding box center [57, 145] width 114 height 23
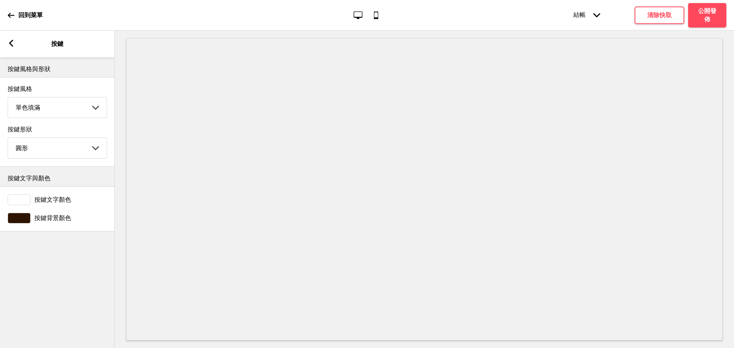
click at [3, 43] on div "箭頭left 按鍵" at bounding box center [57, 44] width 115 height 27
click at [16, 42] on div "箭頭left 按鍵" at bounding box center [57, 44] width 115 height 27
click at [10, 43] on icon at bounding box center [11, 43] width 4 height 7
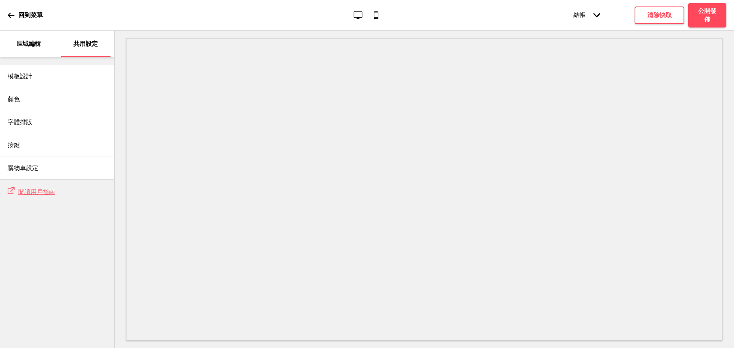
click at [578, 12] on div "結帳 箭頭down" at bounding box center [587, 14] width 42 height 23
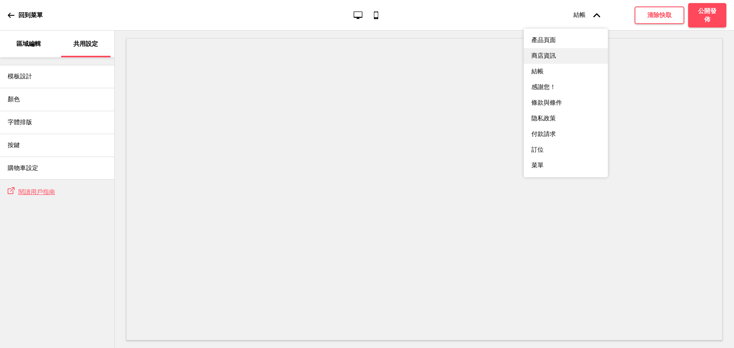
click at [576, 50] on div "商店資訊" at bounding box center [566, 56] width 84 height 16
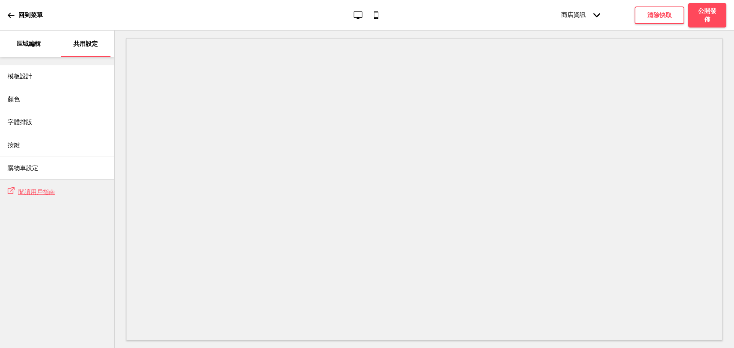
click at [29, 49] on div "區域編輯" at bounding box center [29, 44] width 50 height 27
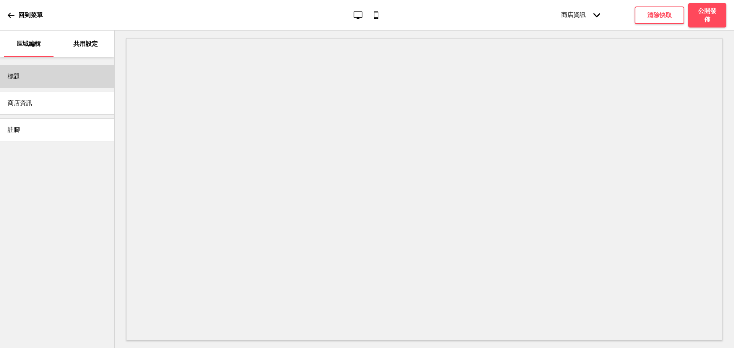
click at [39, 76] on div "標題" at bounding box center [57, 76] width 114 height 23
select select "Yeseva One"
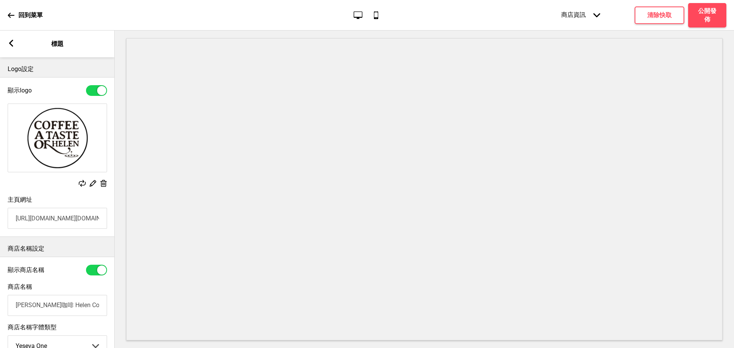
click at [18, 42] on div "箭頭left 標題" at bounding box center [57, 44] width 115 height 27
click at [11, 41] on icon at bounding box center [11, 43] width 4 height 7
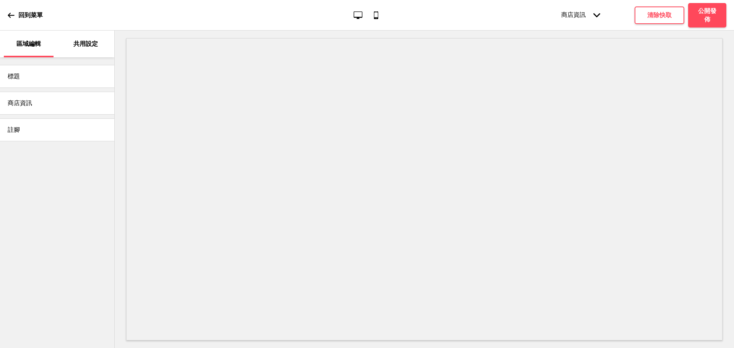
click at [47, 99] on div "商店資訊" at bounding box center [57, 103] width 114 height 23
click at [578, 17] on div "商店資訊 箭頭down" at bounding box center [581, 14] width 54 height 23
